Goal: Contribute content

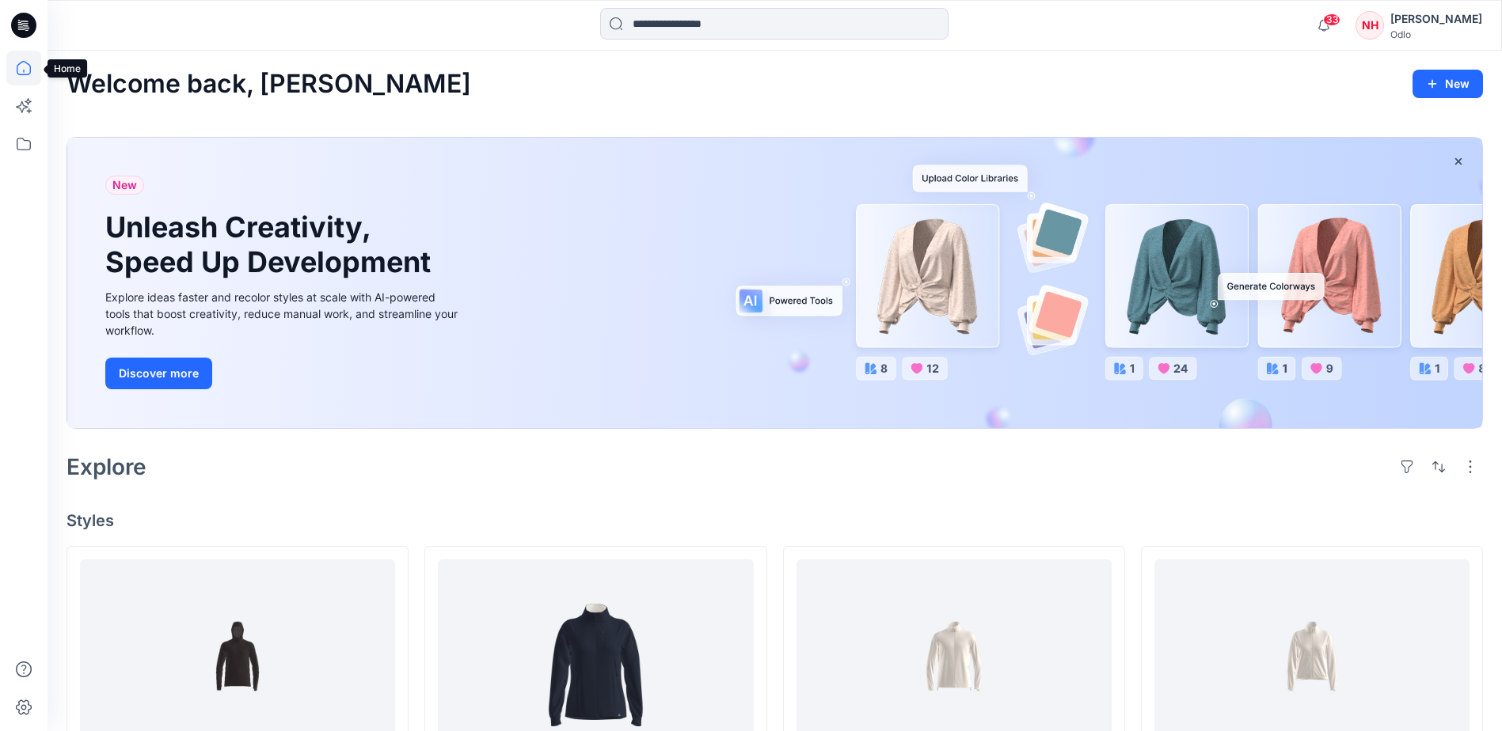
click at [22, 63] on icon at bounding box center [23, 68] width 35 height 35
click at [22, 145] on icon at bounding box center [23, 144] width 35 height 35
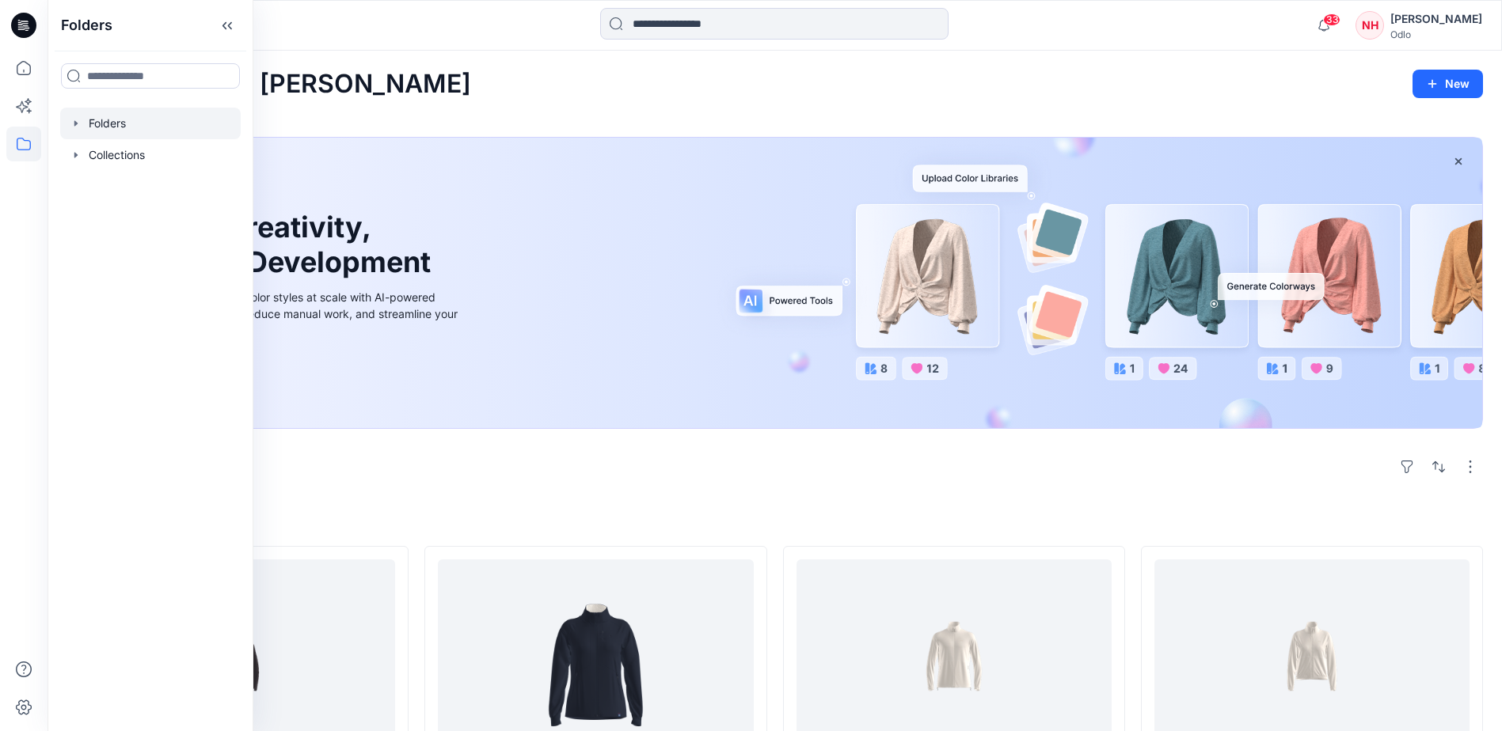
click at [101, 128] on div at bounding box center [150, 124] width 180 height 32
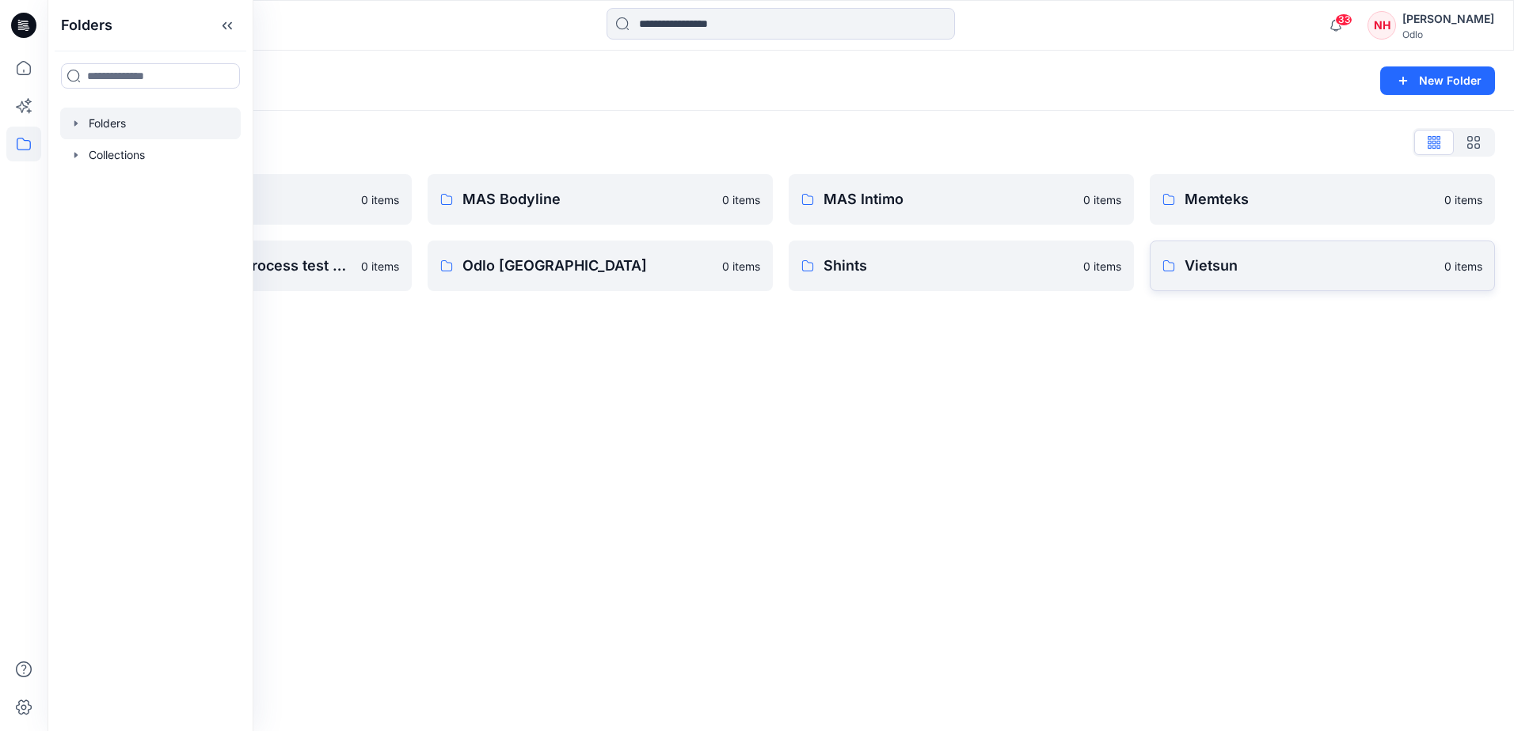
click at [1231, 280] on link "Vietsun 0 items" at bounding box center [1321, 266] width 345 height 51
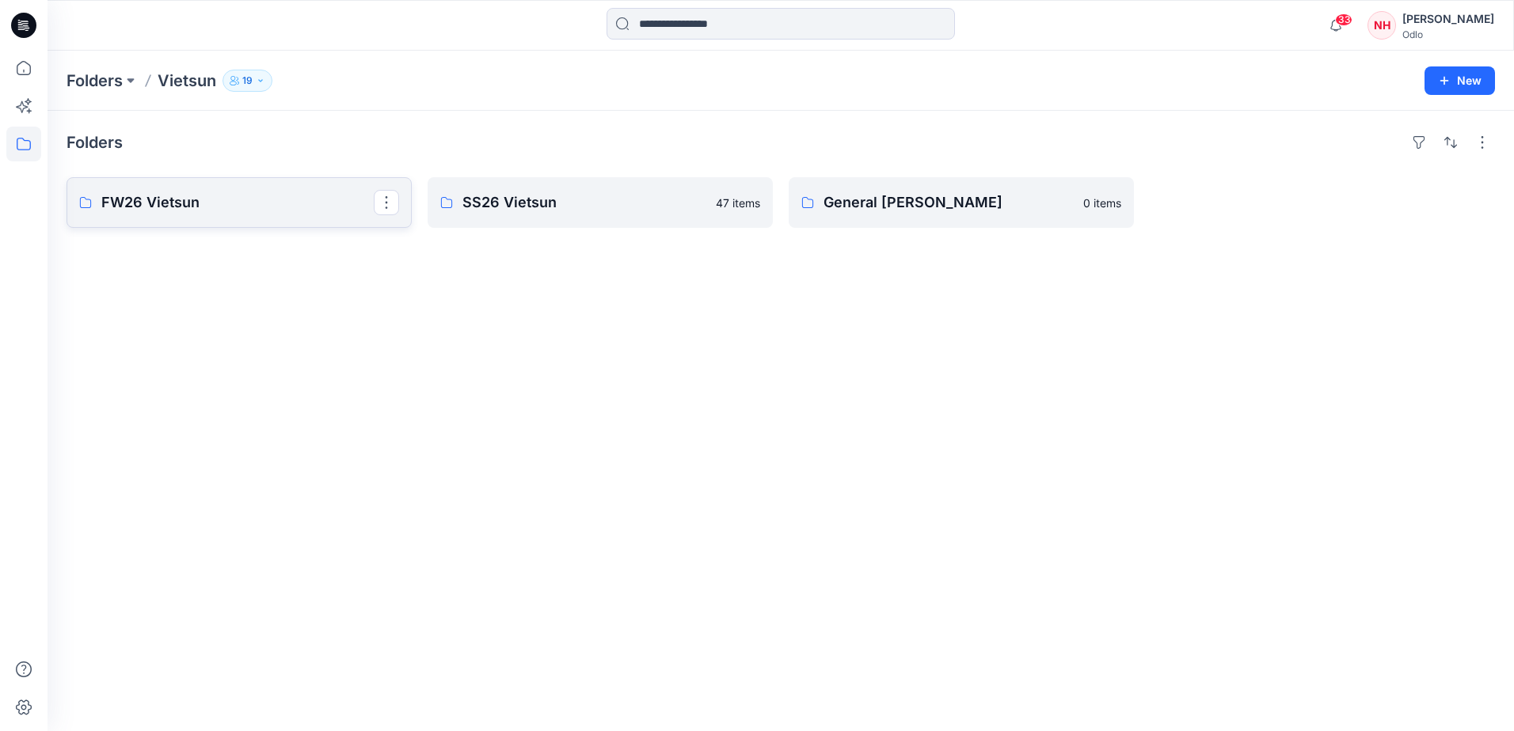
click at [188, 207] on p "FW26 Vietsun" at bounding box center [237, 203] width 272 height 22
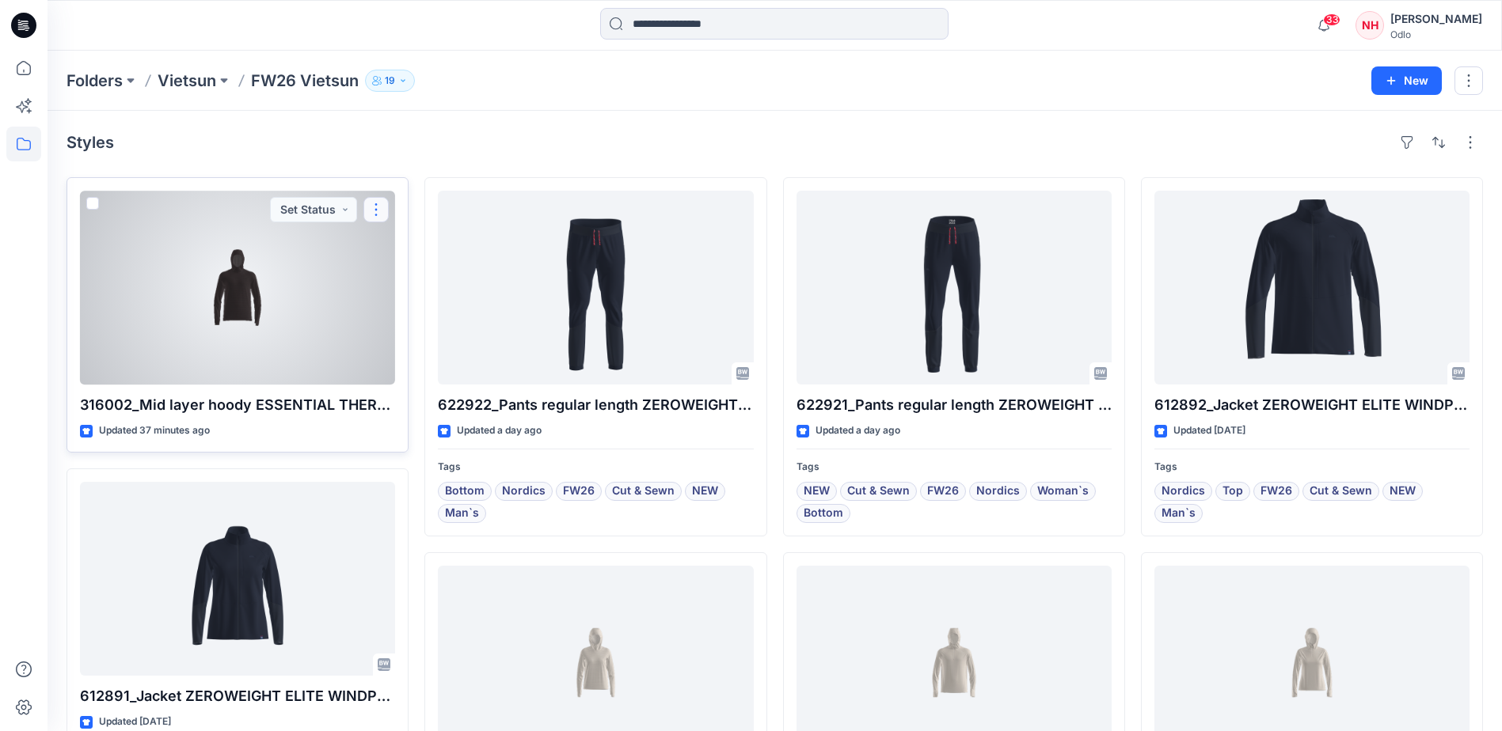
click at [385, 209] on button "button" at bounding box center [375, 209] width 25 height 25
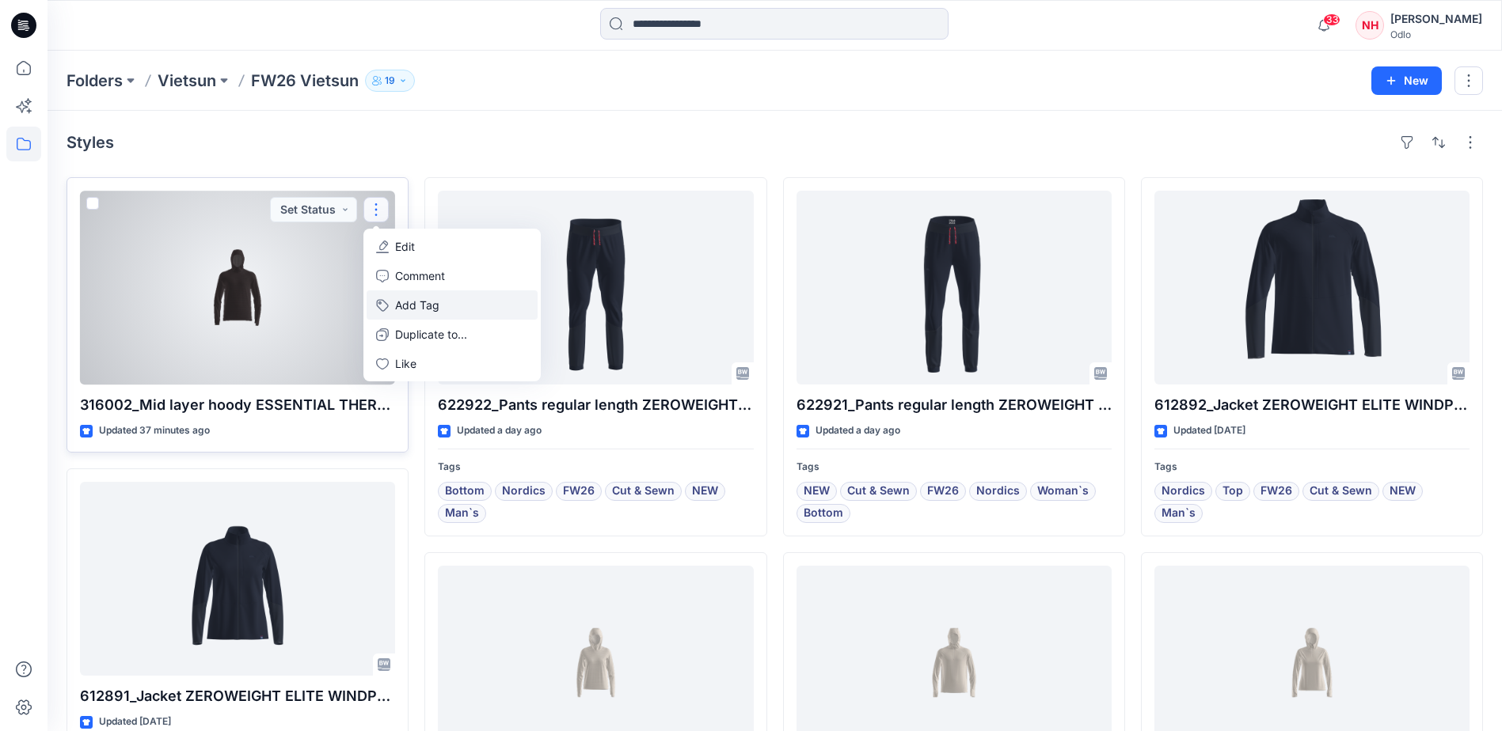
click at [424, 308] on button "Add Tag" at bounding box center [452, 305] width 171 height 29
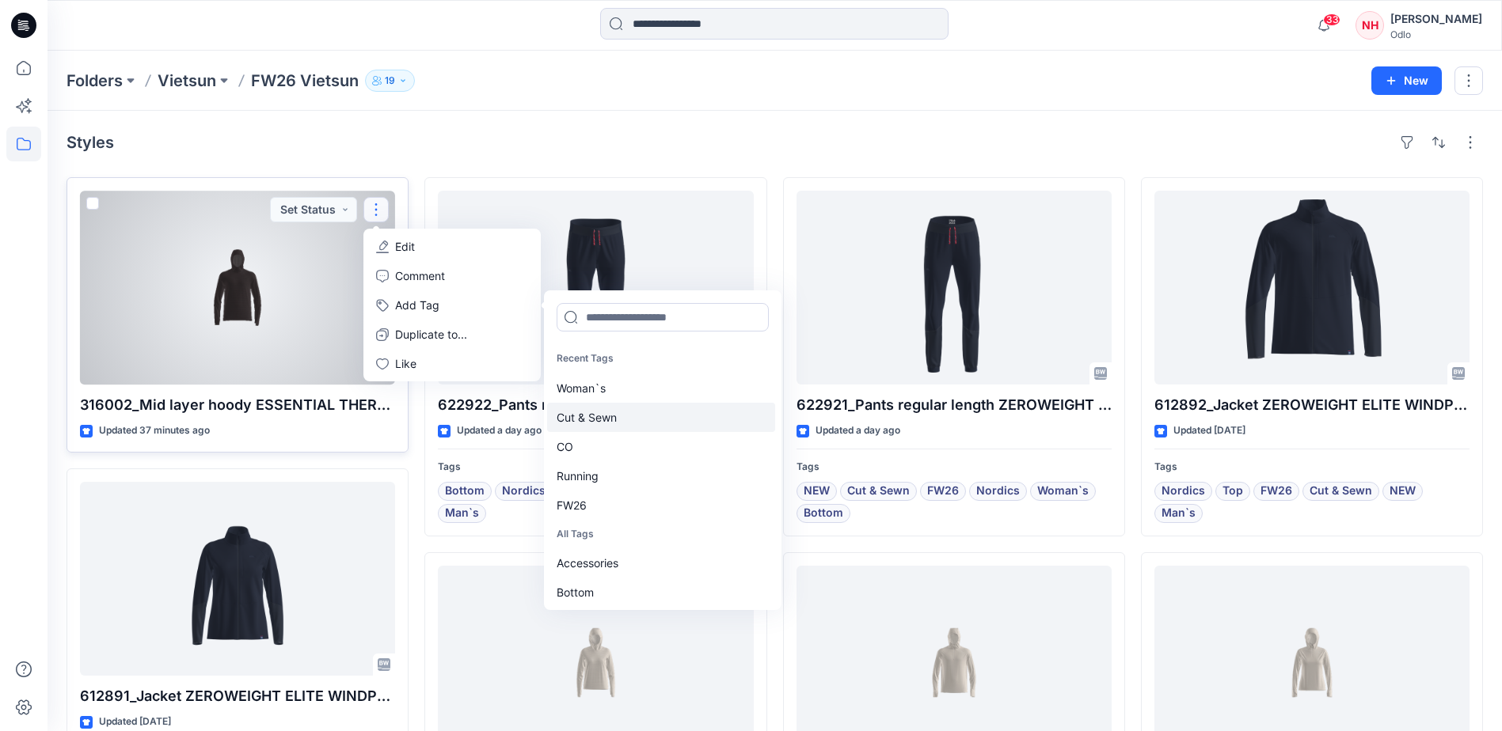
click at [648, 421] on div "Cut & Sewn" at bounding box center [661, 417] width 228 height 29
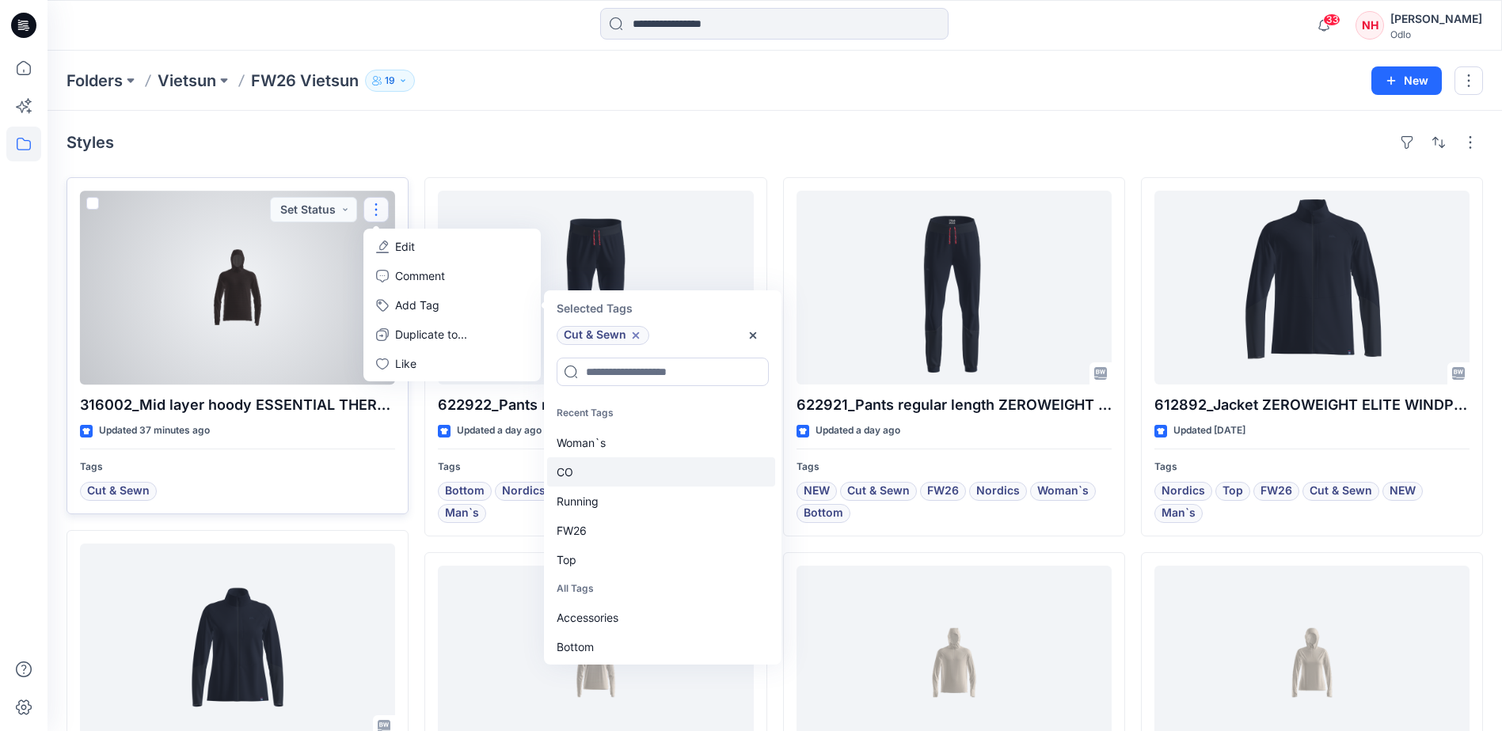
click at [610, 473] on div "CO" at bounding box center [661, 472] width 228 height 29
click at [610, 473] on div "Running" at bounding box center [661, 472] width 228 height 29
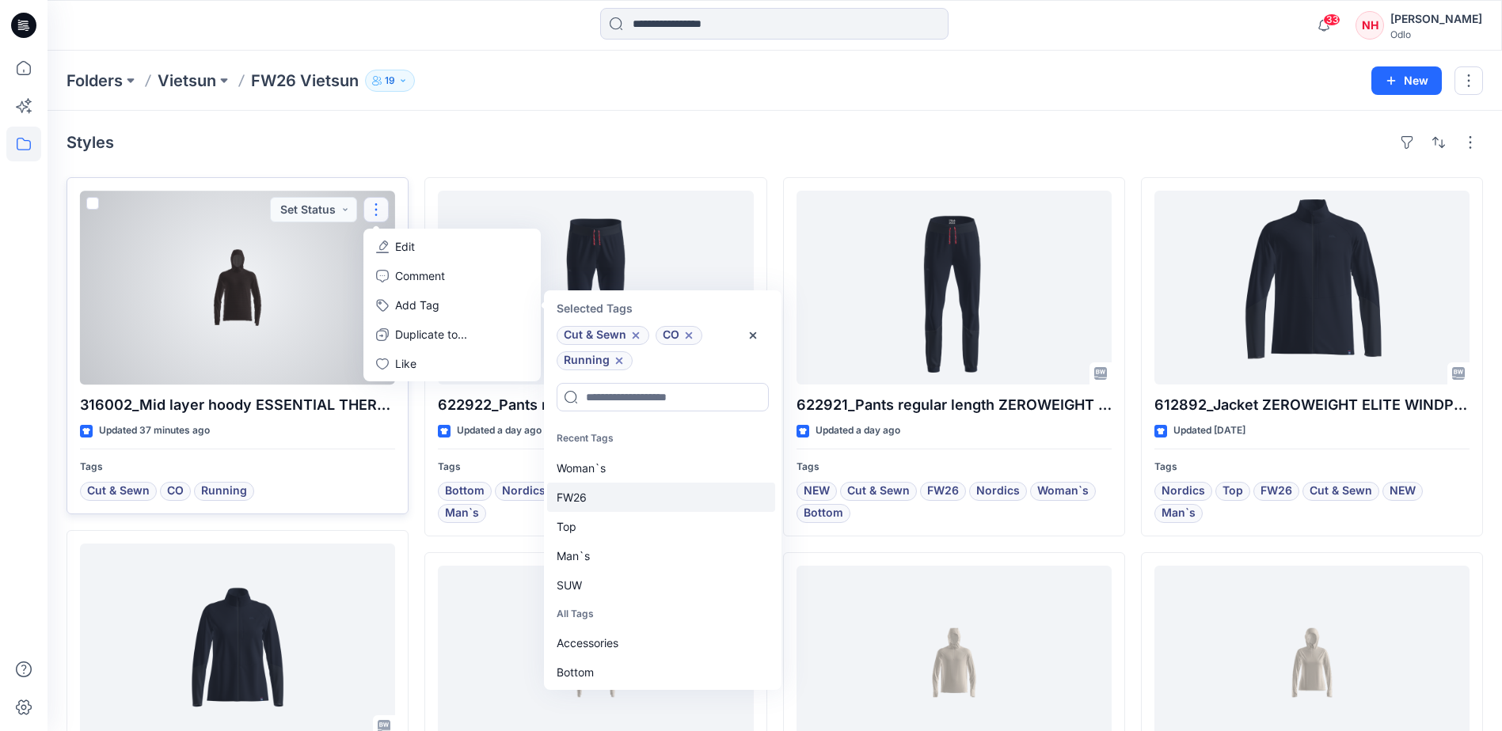
click at [603, 496] on div "FW26" at bounding box center [661, 497] width 228 height 29
click at [603, 507] on div "Top" at bounding box center [661, 497] width 228 height 29
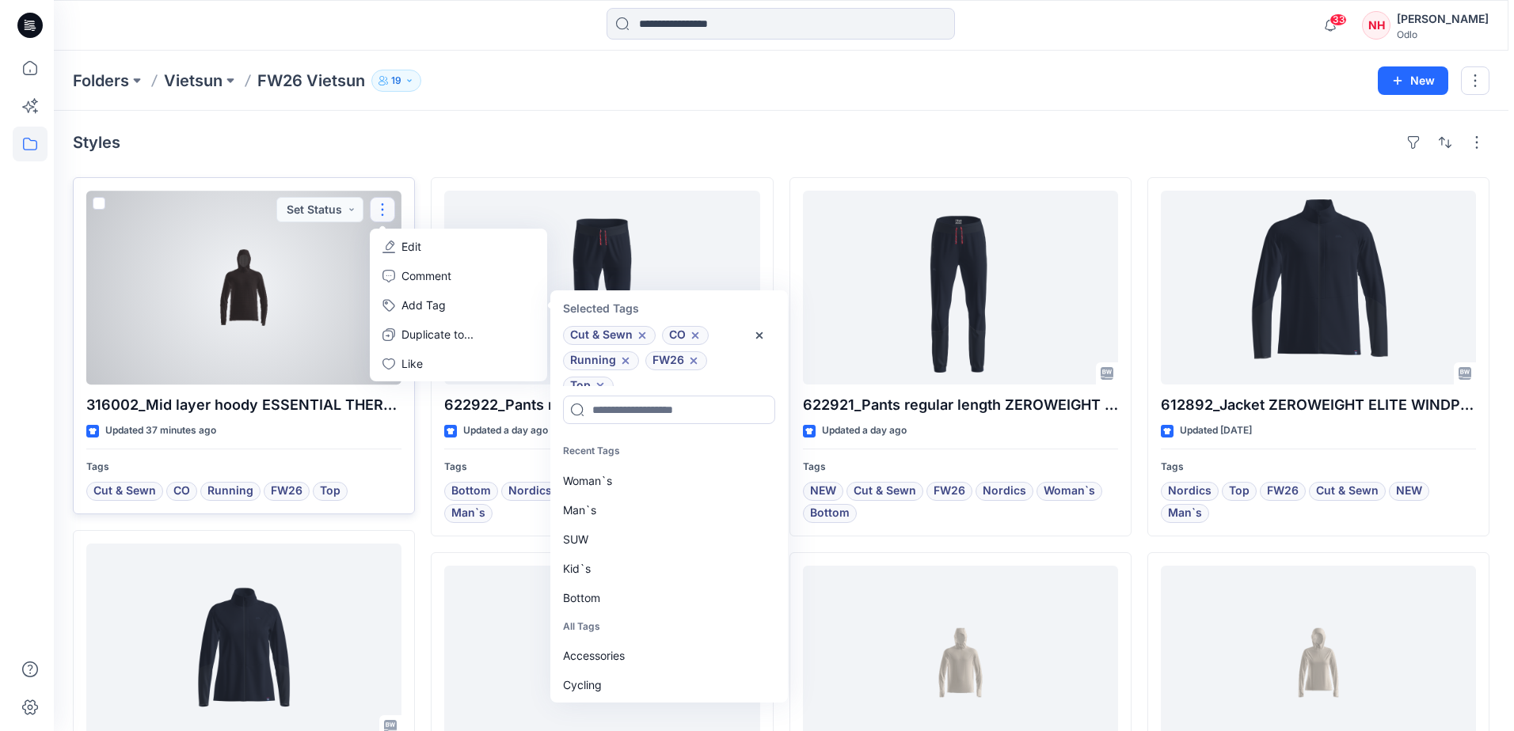
scroll to position [13, 0]
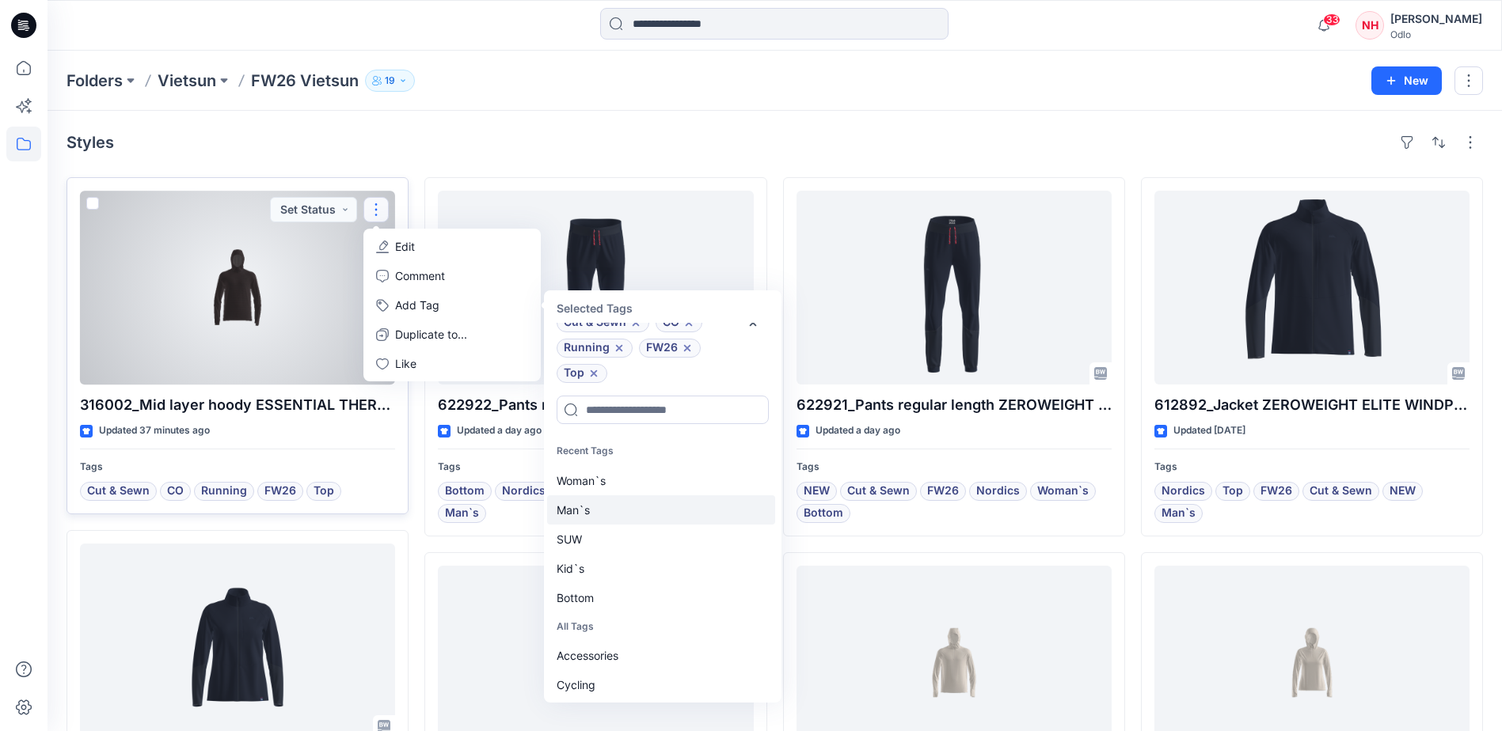
click at [603, 512] on div "Man`s" at bounding box center [661, 510] width 228 height 29
click at [424, 250] on button "Edit" at bounding box center [452, 246] width 171 height 29
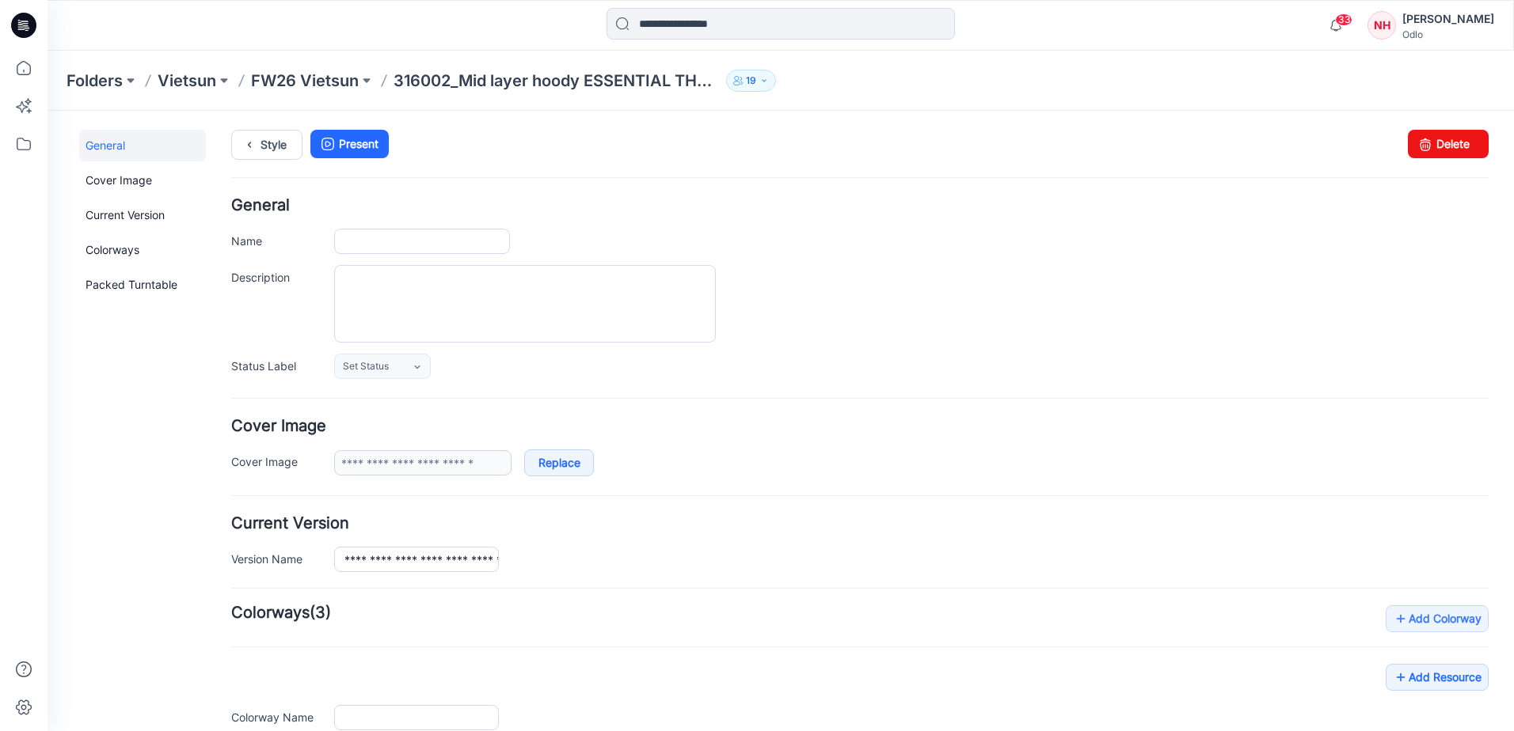
type input "**********"
type input "*****"
type input "**********"
click at [298, 88] on p "FW26 Vietsun" at bounding box center [305, 81] width 108 height 22
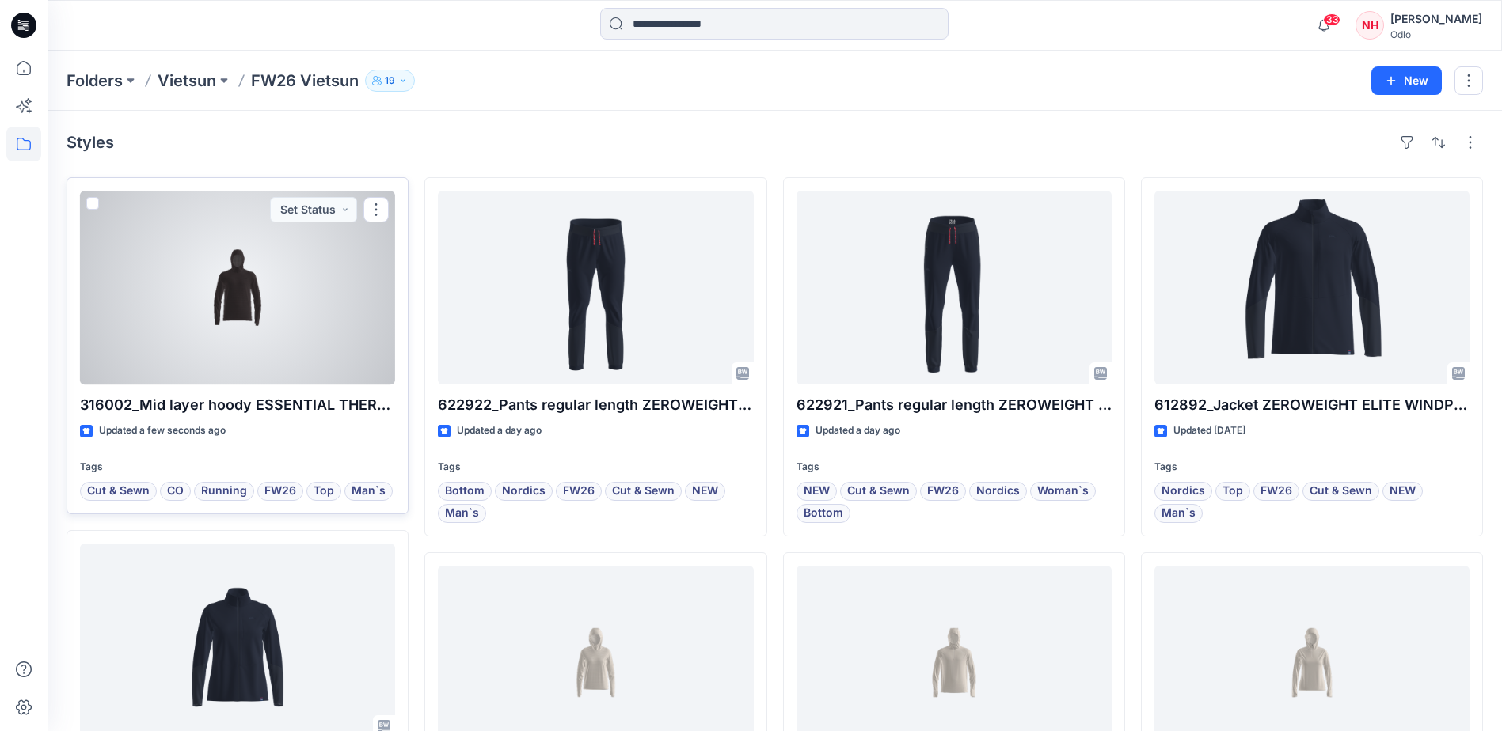
click at [262, 334] on div at bounding box center [237, 288] width 315 height 194
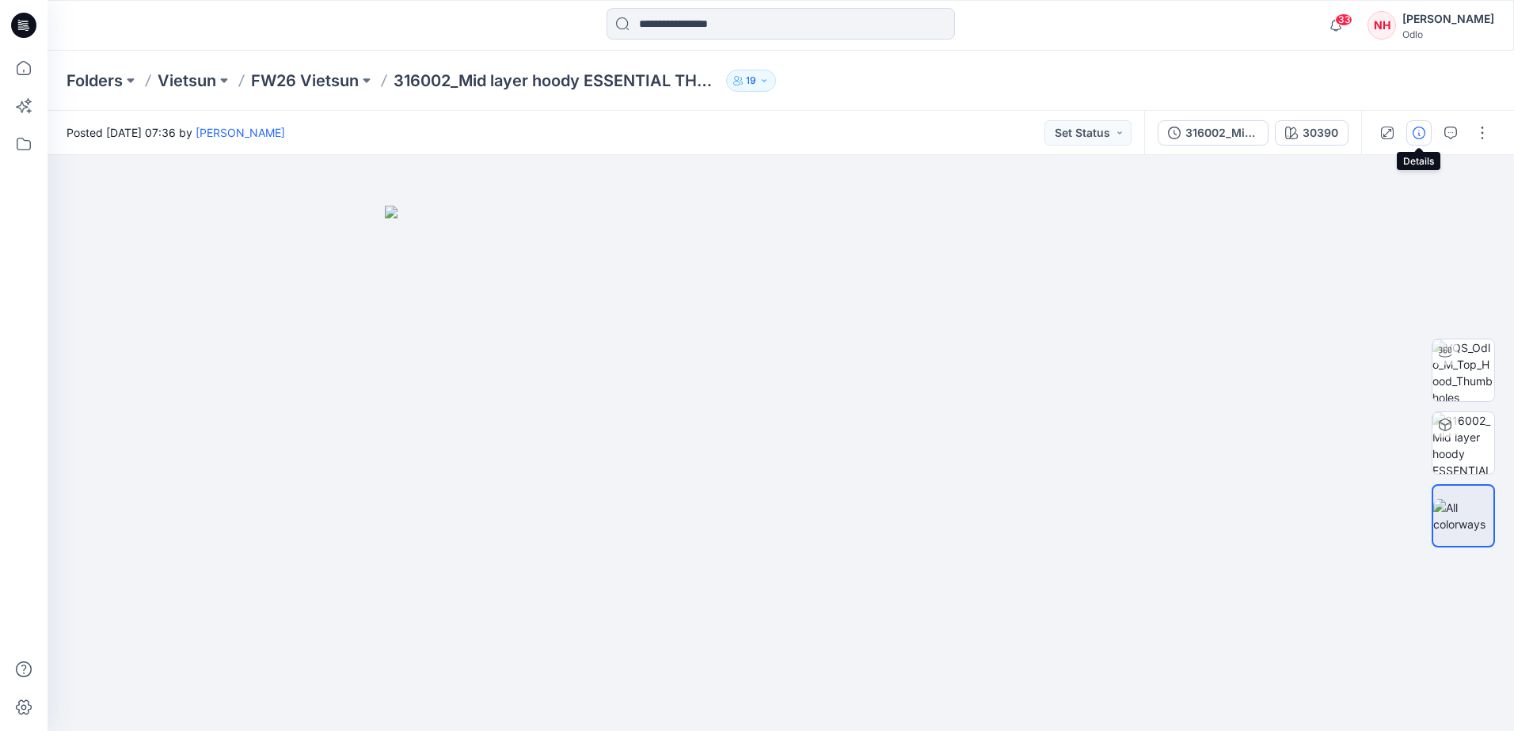
click at [1417, 133] on icon "button" at bounding box center [1418, 133] width 13 height 13
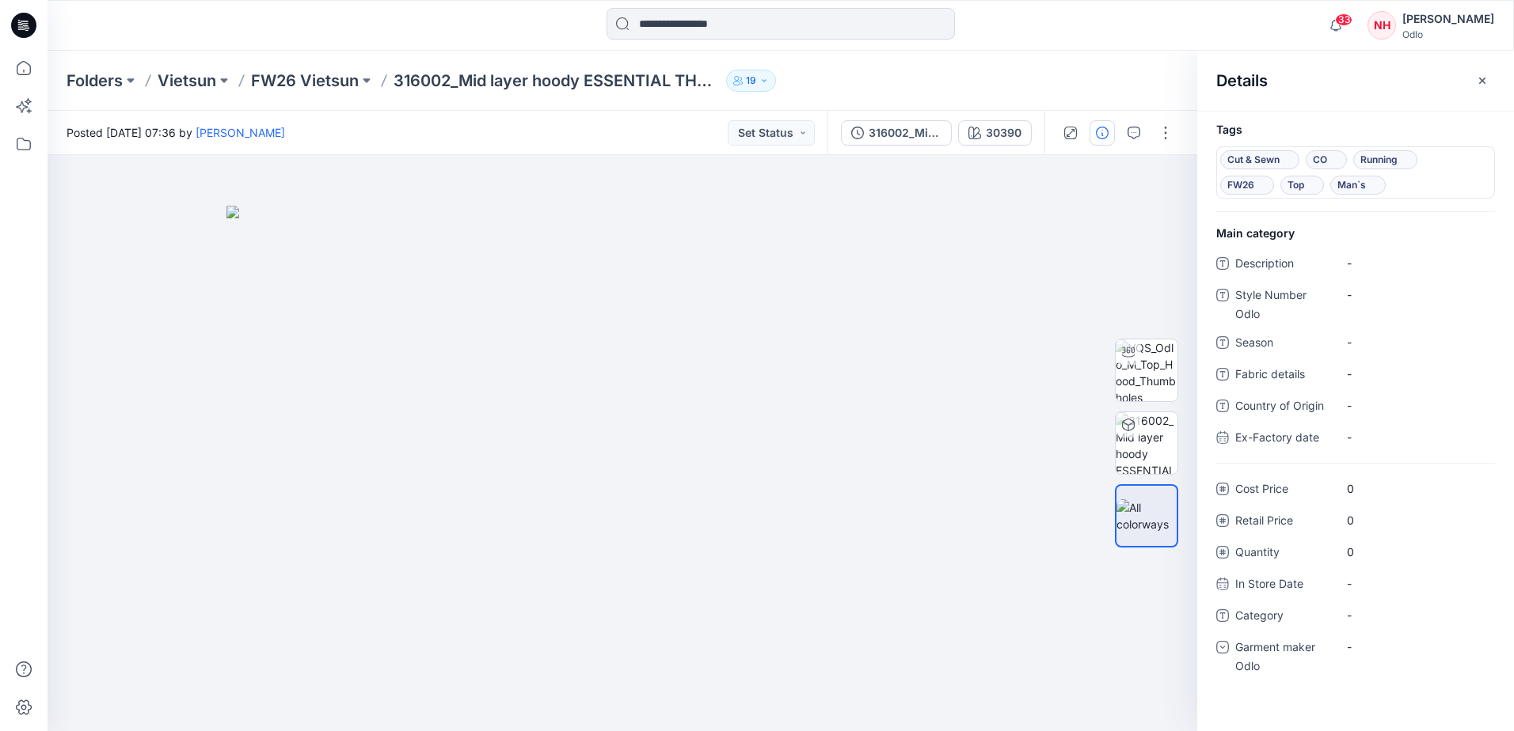
click at [1374, 280] on div "Description - Style Number Odlo - Season - Fabric details - Country of Origin -…" at bounding box center [1355, 357] width 279 height 213
click at [1378, 291] on Odlo "-" at bounding box center [1415, 295] width 138 height 17
type textarea "******"
click at [1389, 348] on span "-" at bounding box center [1415, 342] width 138 height 17
type textarea "****"
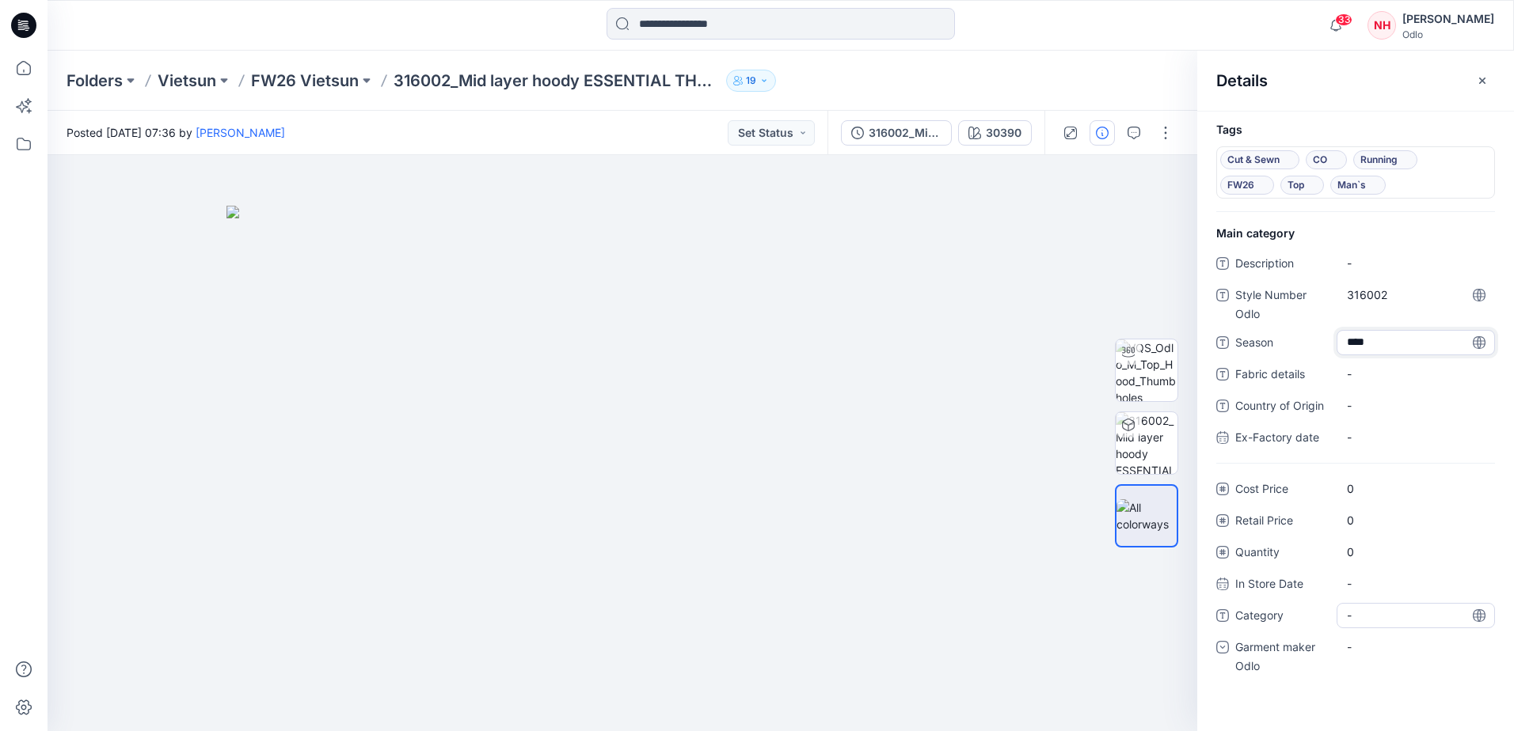
click at [1372, 619] on span "-" at bounding box center [1415, 615] width 138 height 17
type textarea "*******"
click at [1373, 644] on div "-" at bounding box center [1415, 647] width 158 height 25
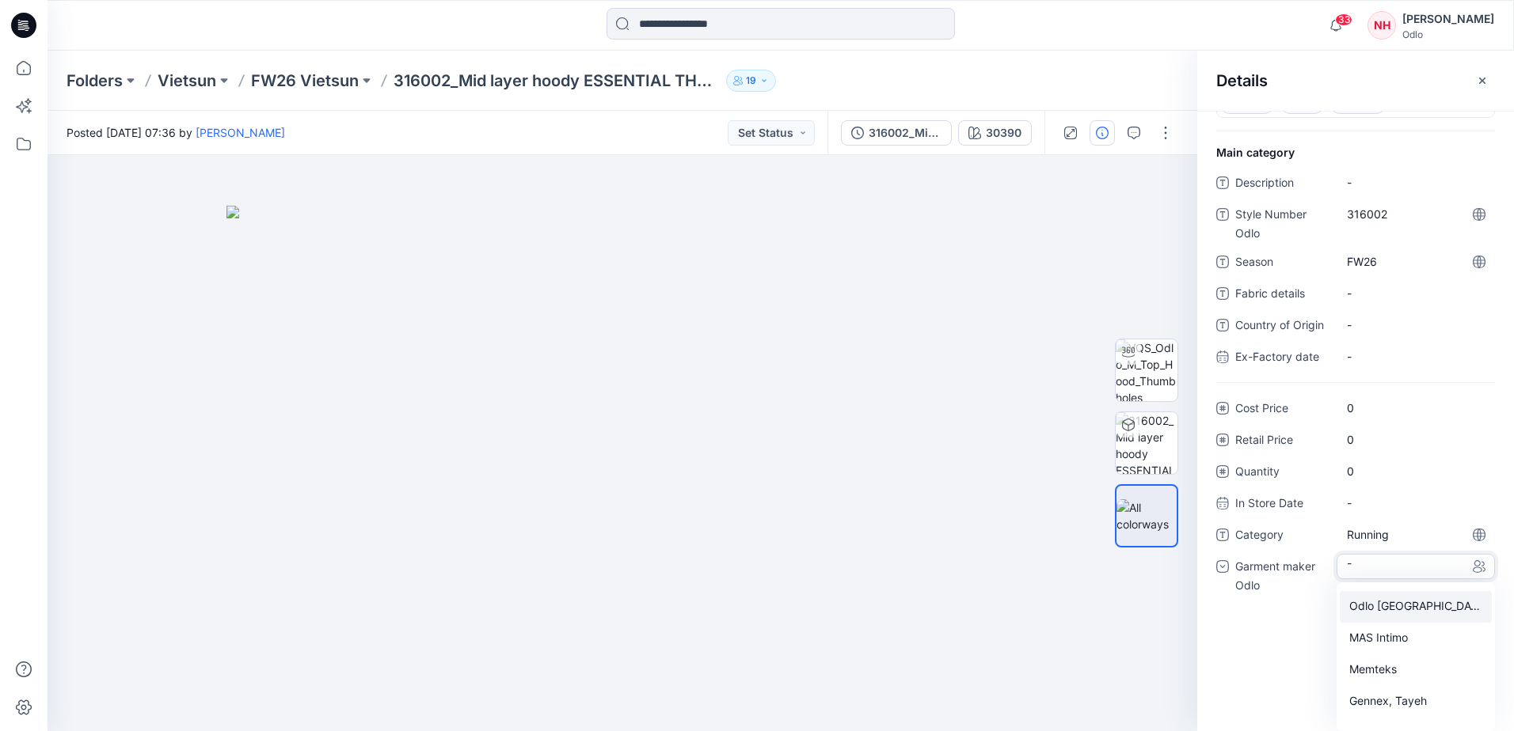
scroll to position [111, 0]
click at [1399, 687] on div "Vietsun" at bounding box center [1415, 681] width 152 height 32
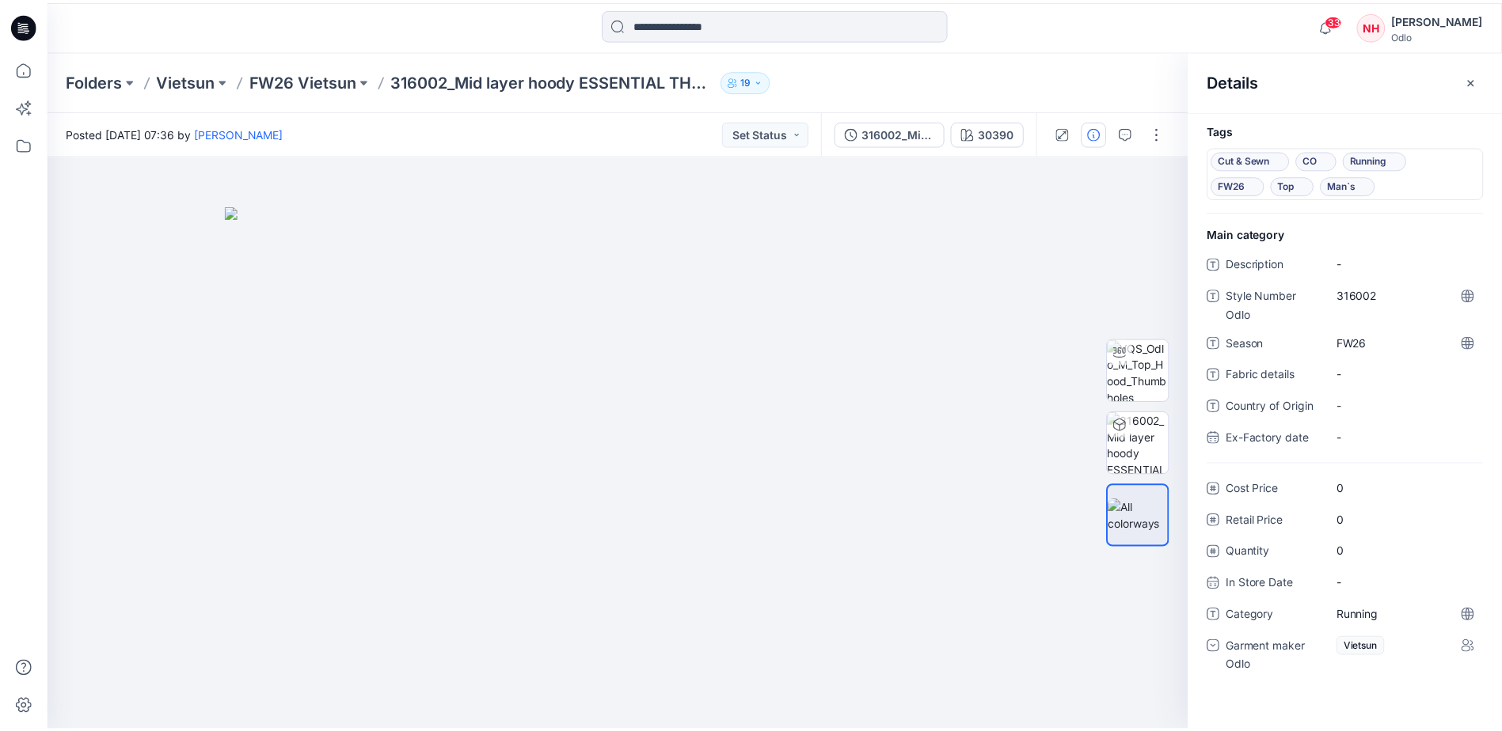
scroll to position [0, 0]
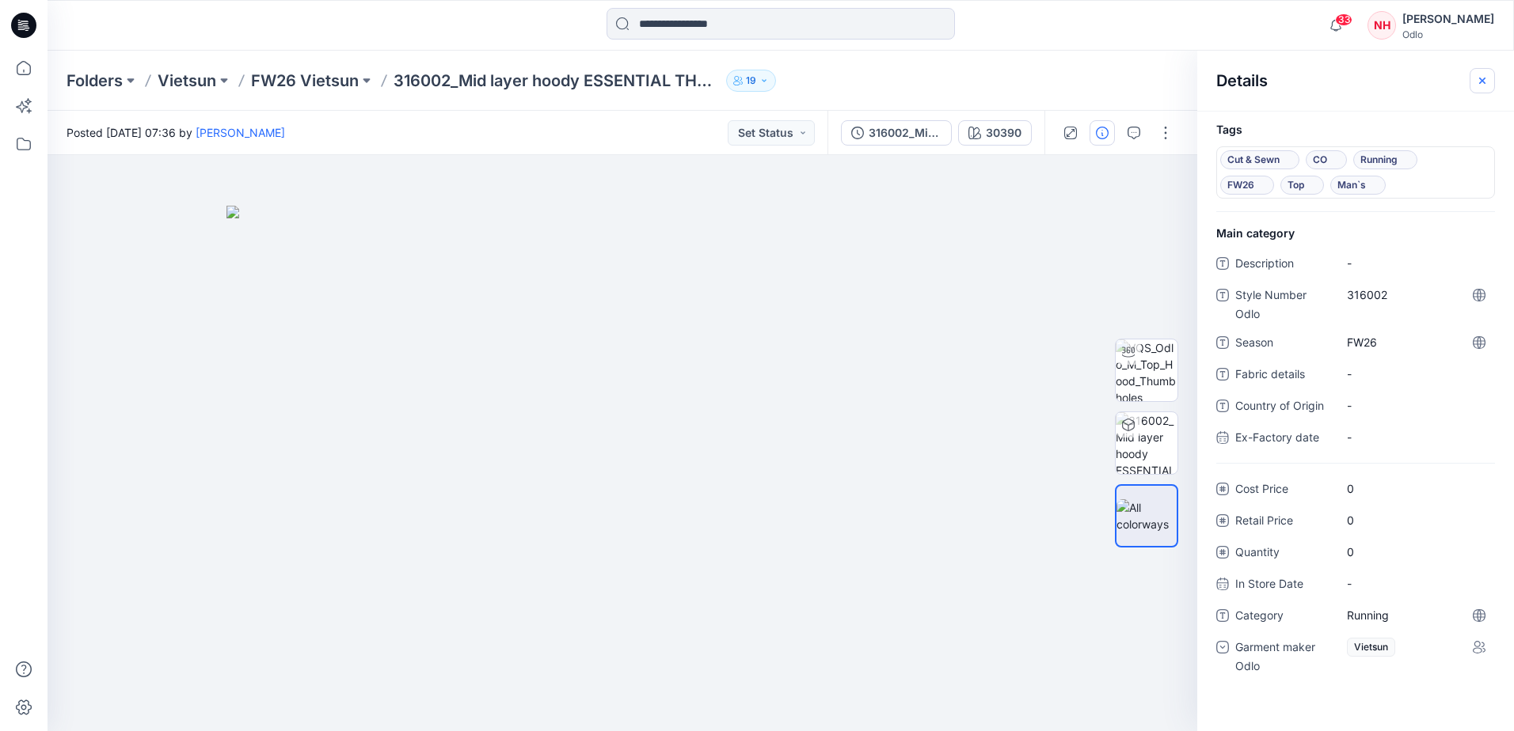
click at [1479, 78] on icon "button" at bounding box center [1482, 80] width 13 height 13
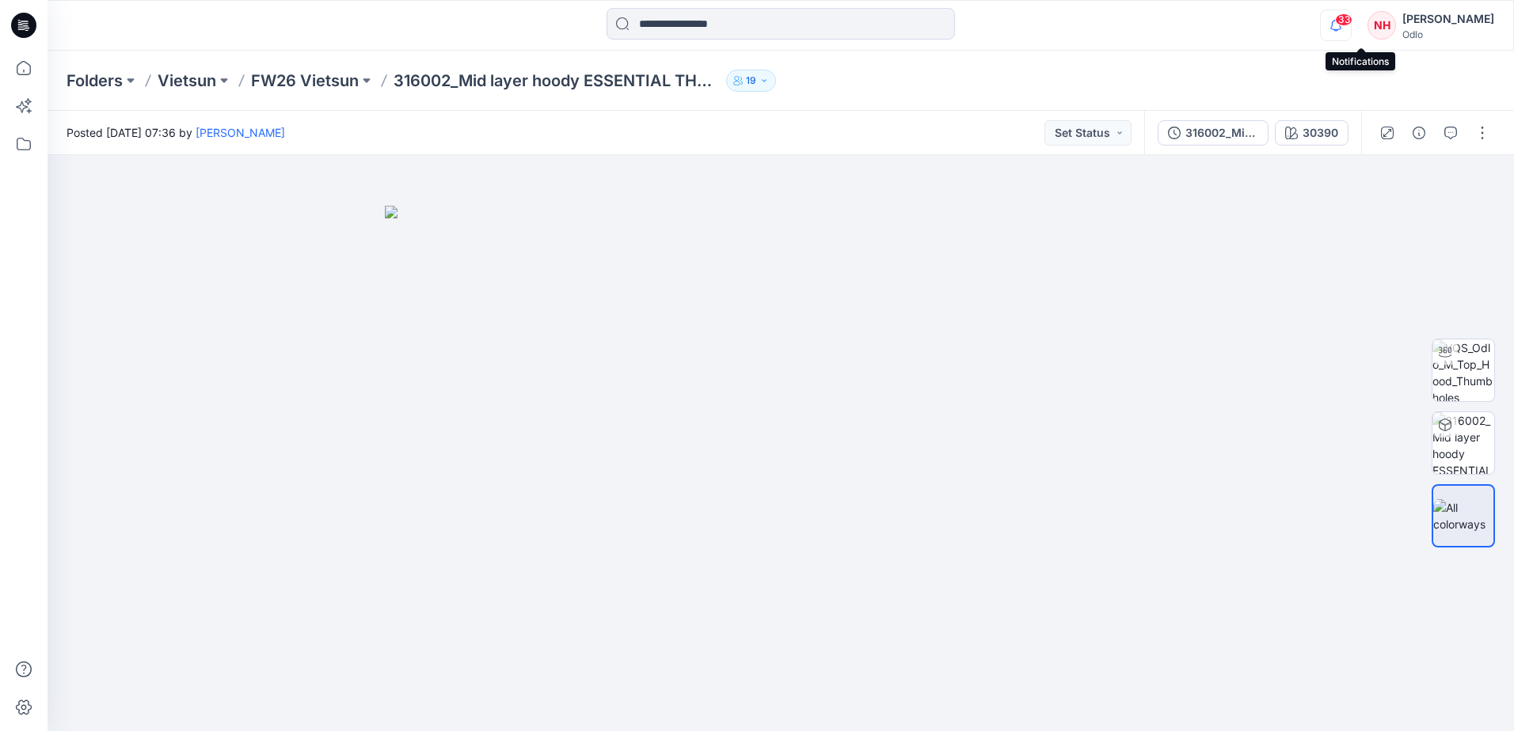
click at [1350, 20] on icon "button" at bounding box center [1335, 25] width 30 height 32
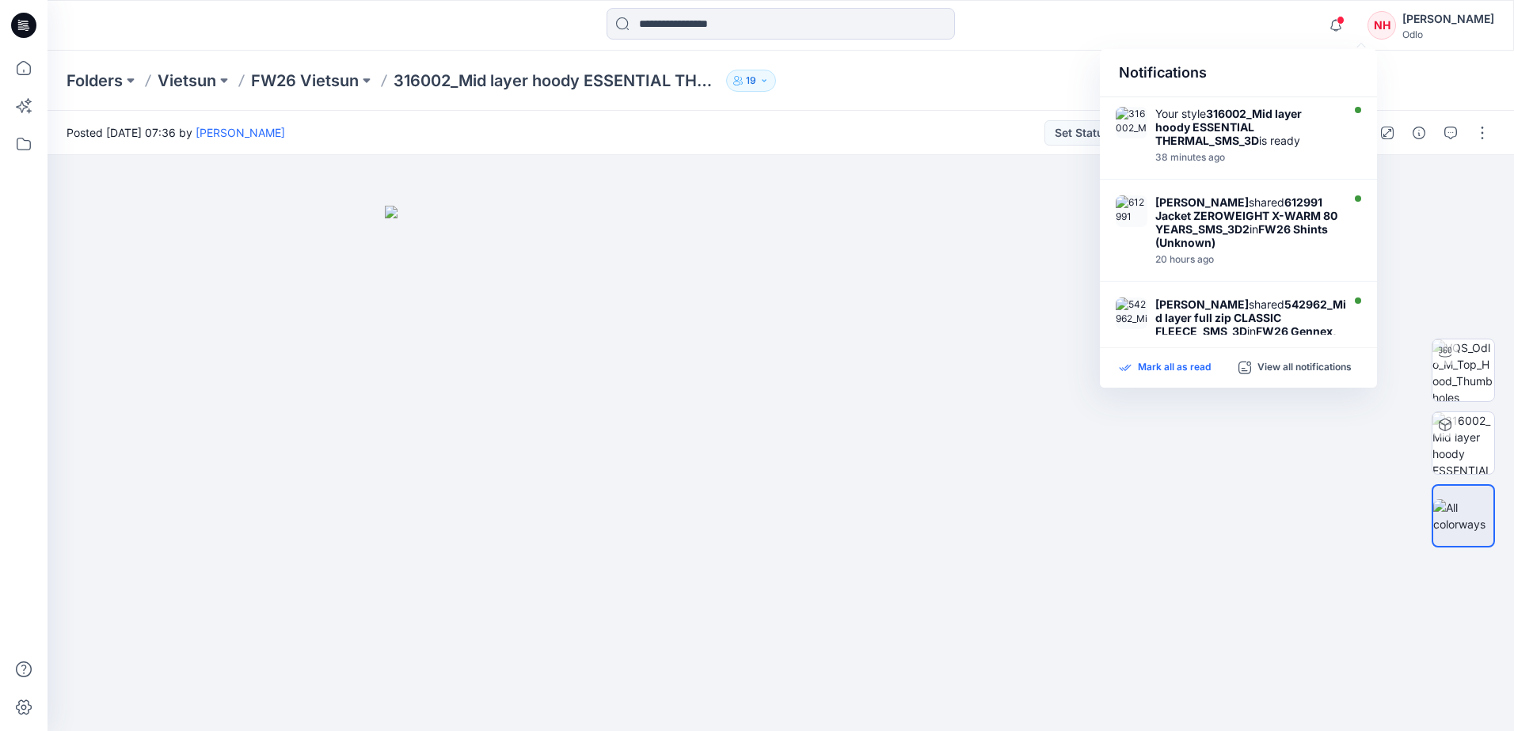
click at [1160, 368] on p "Mark all as read" at bounding box center [1174, 368] width 73 height 14
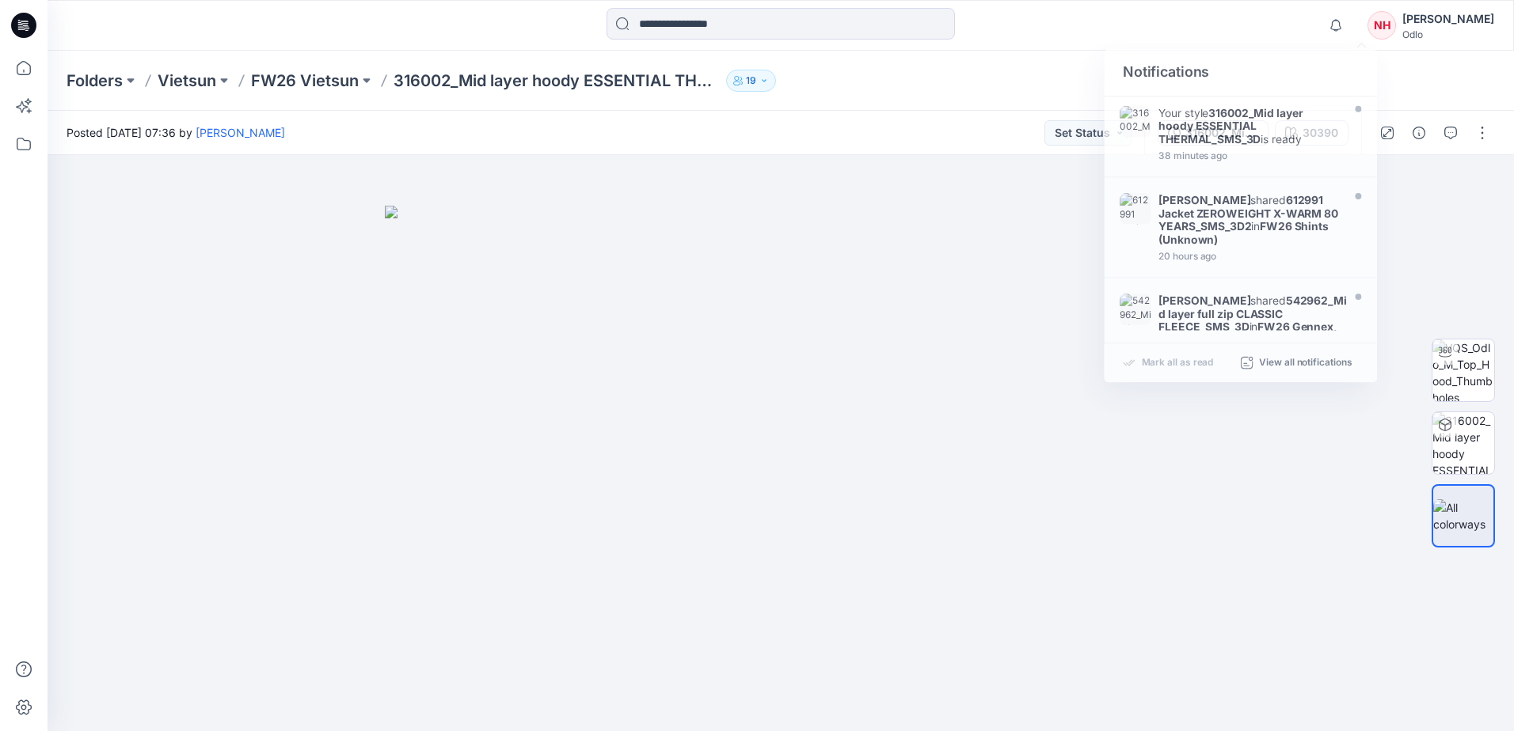
click at [1025, 70] on div "Folders Vietsun FW26 Vietsun 316002_Mid layer hoody ESSENTIAL THERMAL_SMS_3D 19" at bounding box center [718, 81] width 1305 height 22
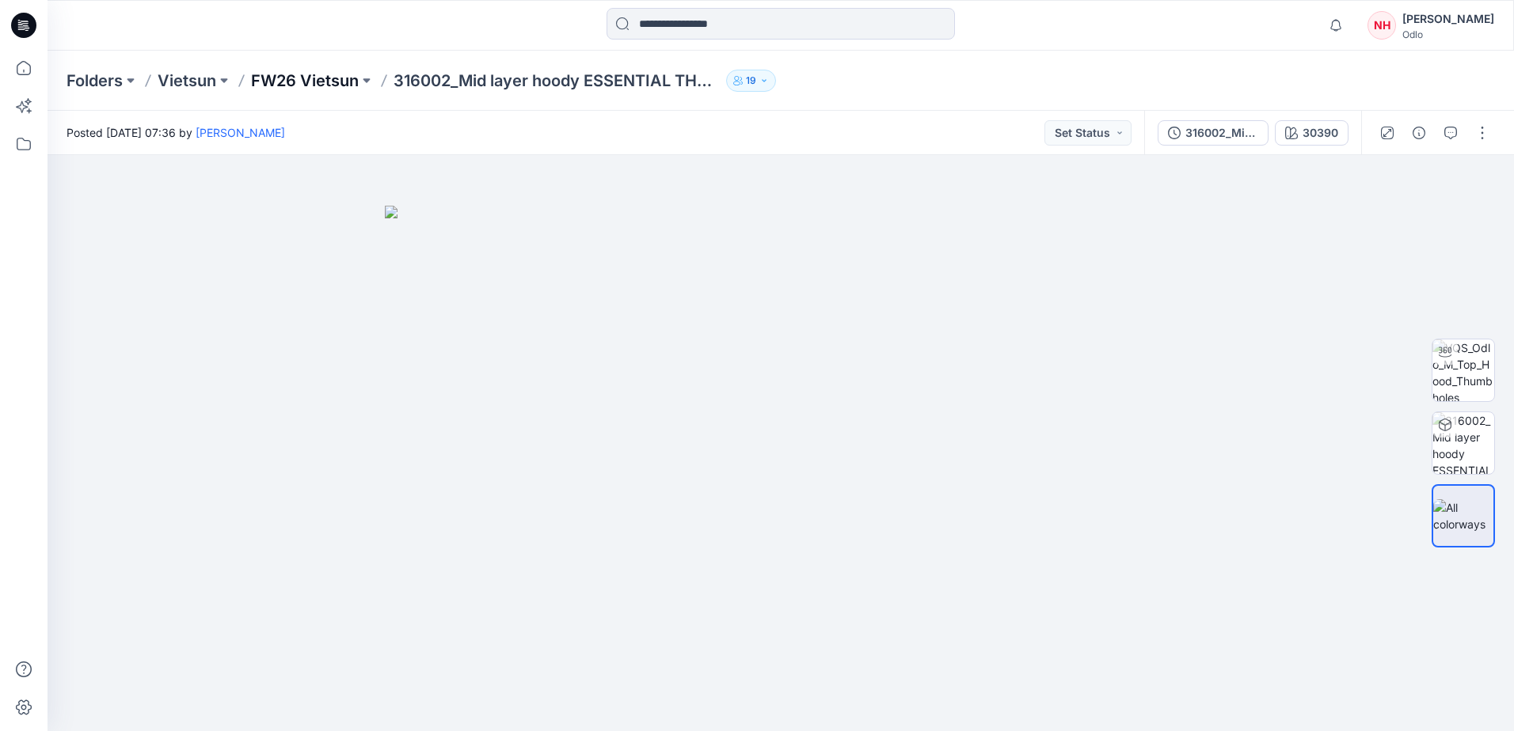
drag, startPoint x: 314, startPoint y: 66, endPoint x: 313, endPoint y: 81, distance: 14.3
click at [313, 74] on div "Folders Vietsun FW26 Vietsun 316002_Mid layer hoody ESSENTIAL THERMAL_SMS_3D 19" at bounding box center [780, 81] width 1466 height 60
click at [314, 82] on p "FW26 Vietsun" at bounding box center [305, 81] width 108 height 22
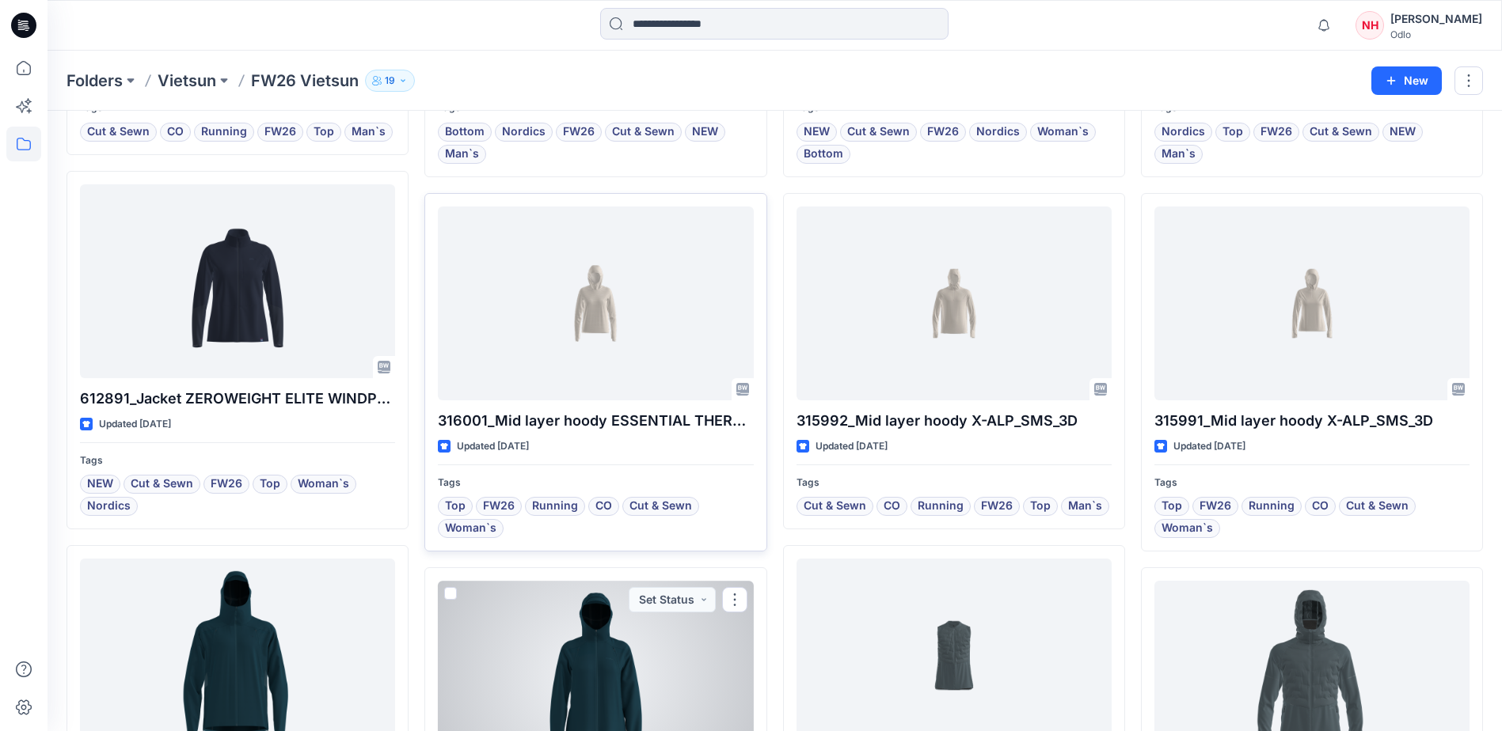
scroll to position [237, 0]
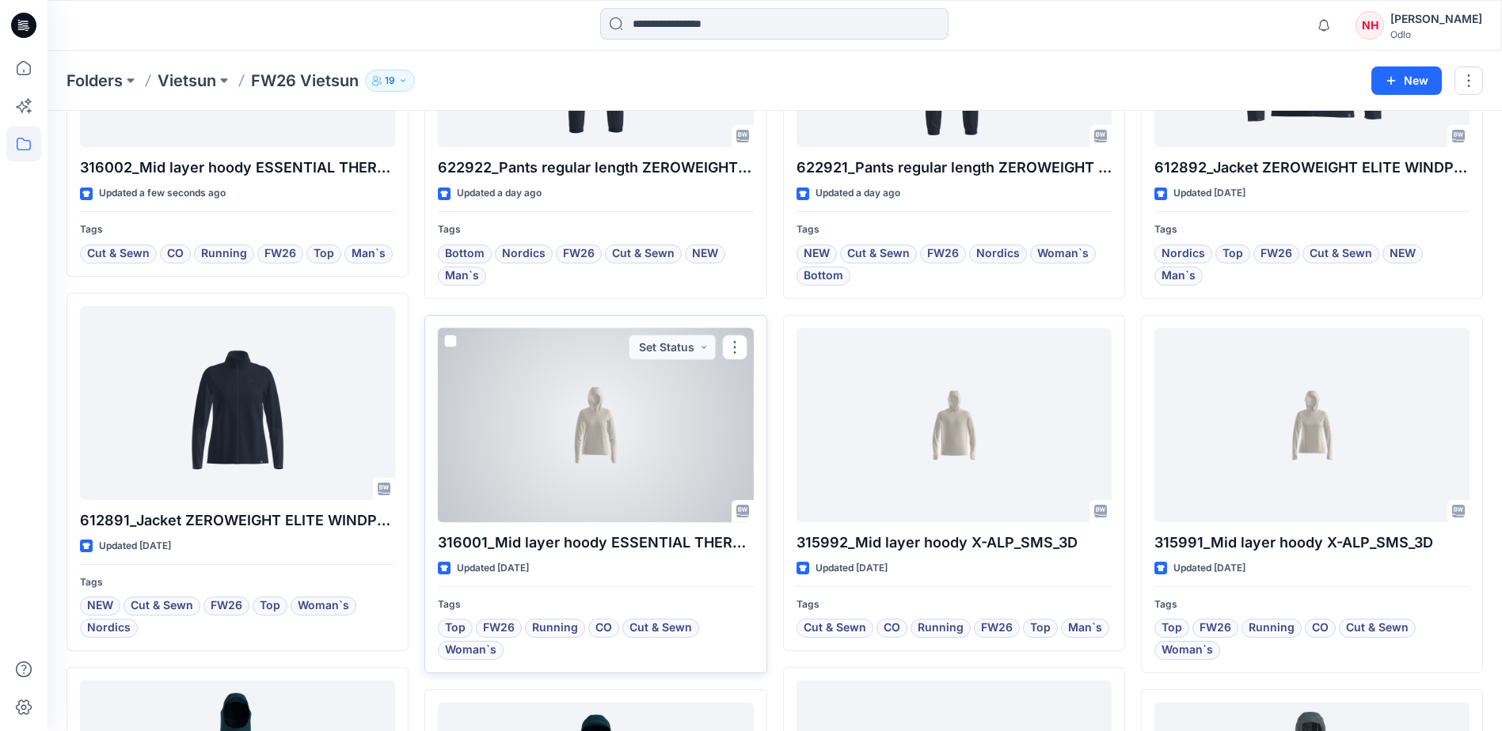
click at [590, 436] on div at bounding box center [595, 426] width 315 height 194
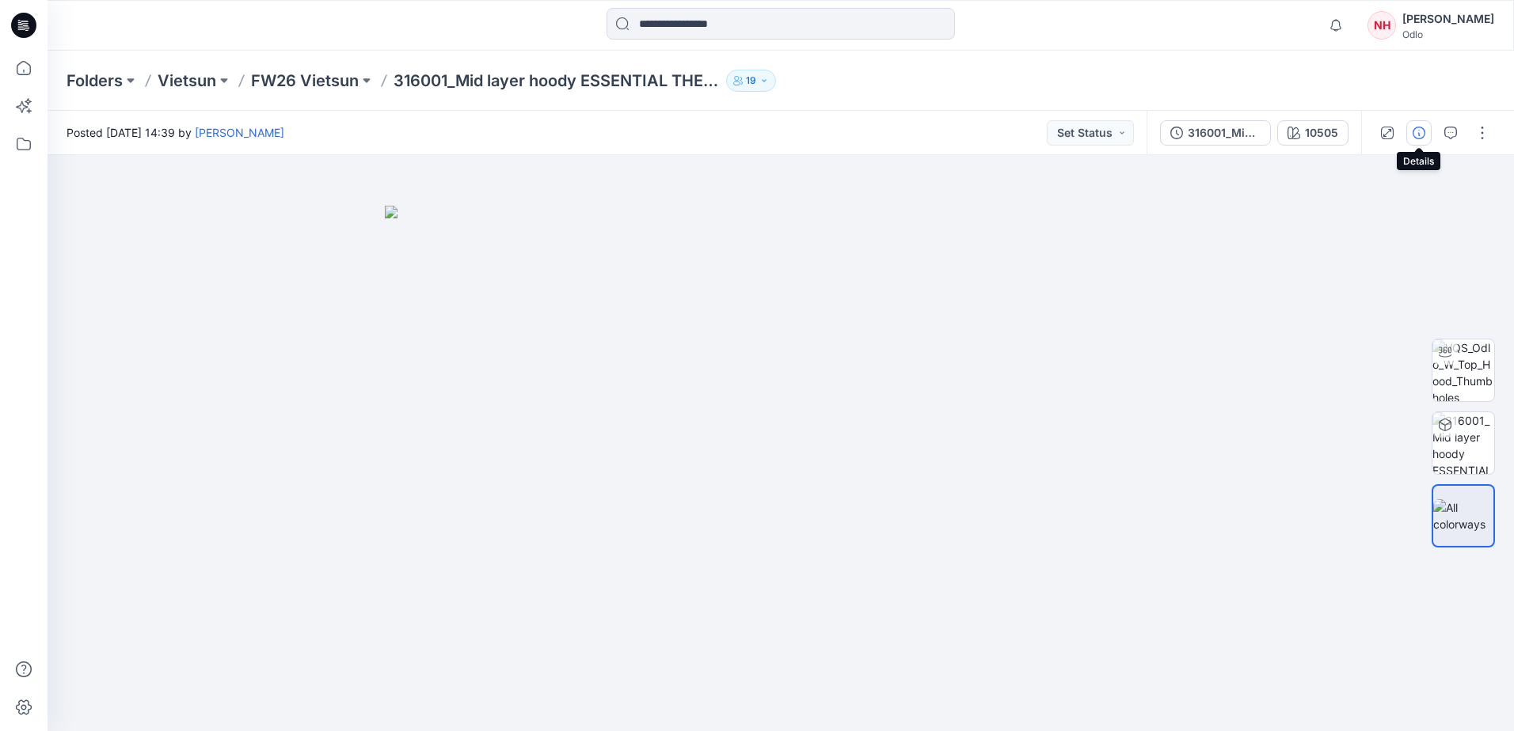
click at [1421, 133] on icon "button" at bounding box center [1418, 133] width 13 height 13
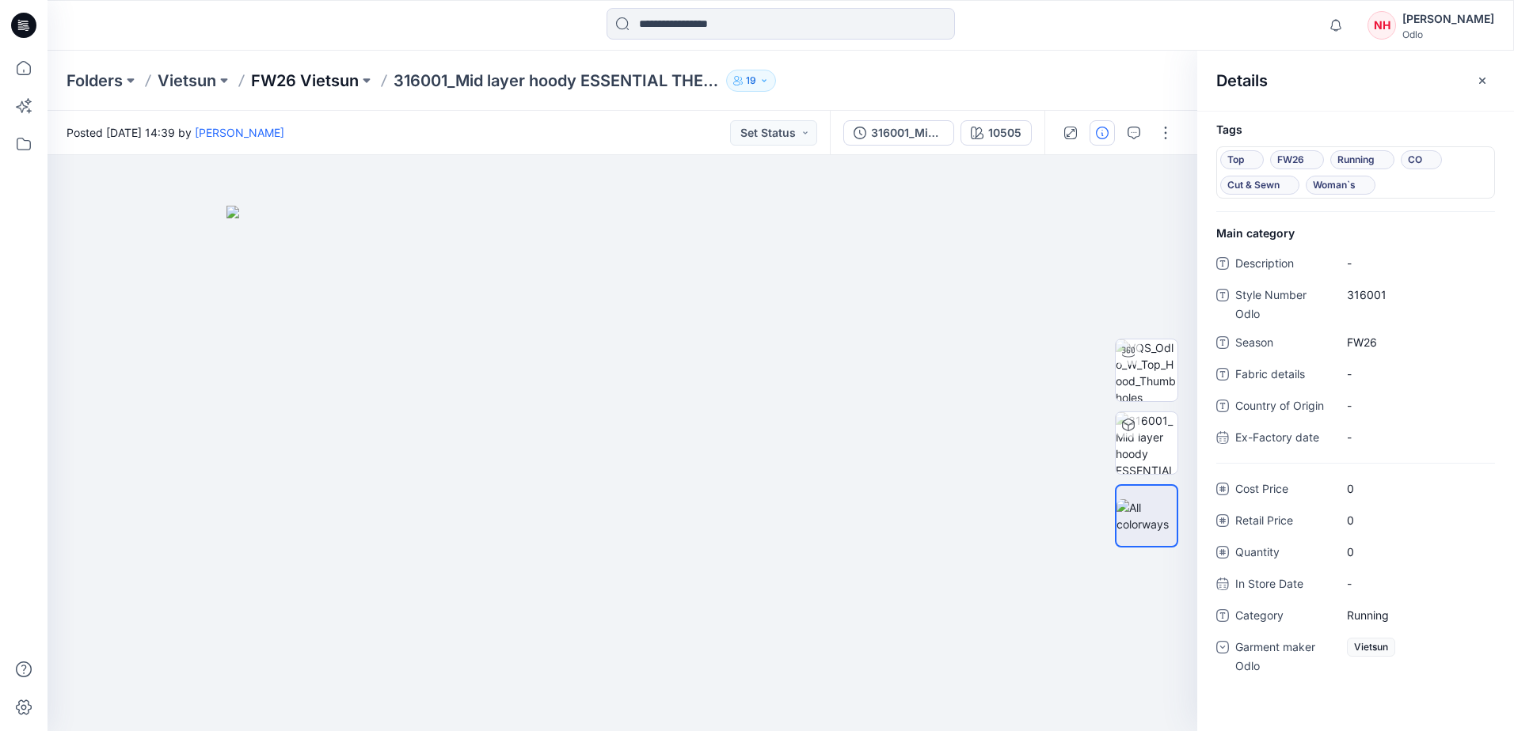
click at [283, 89] on p "FW26 Vietsun" at bounding box center [305, 81] width 108 height 22
